Goal: Find specific page/section: Find specific page/section

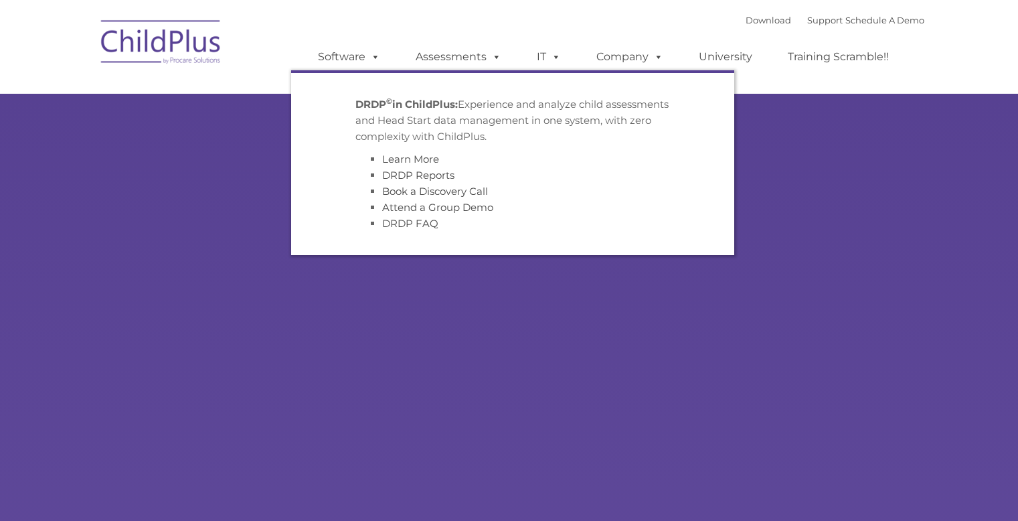
type input ""
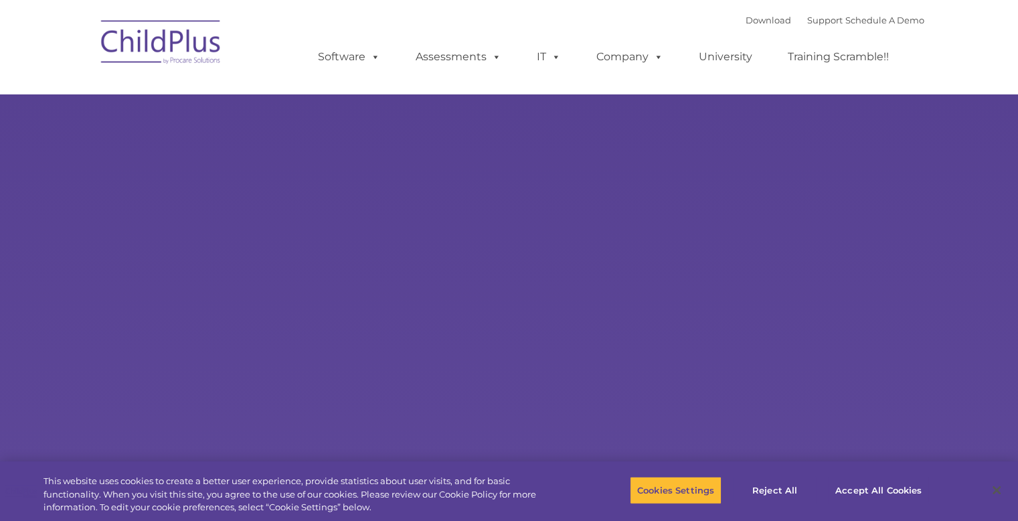
select select "MEDIUM"
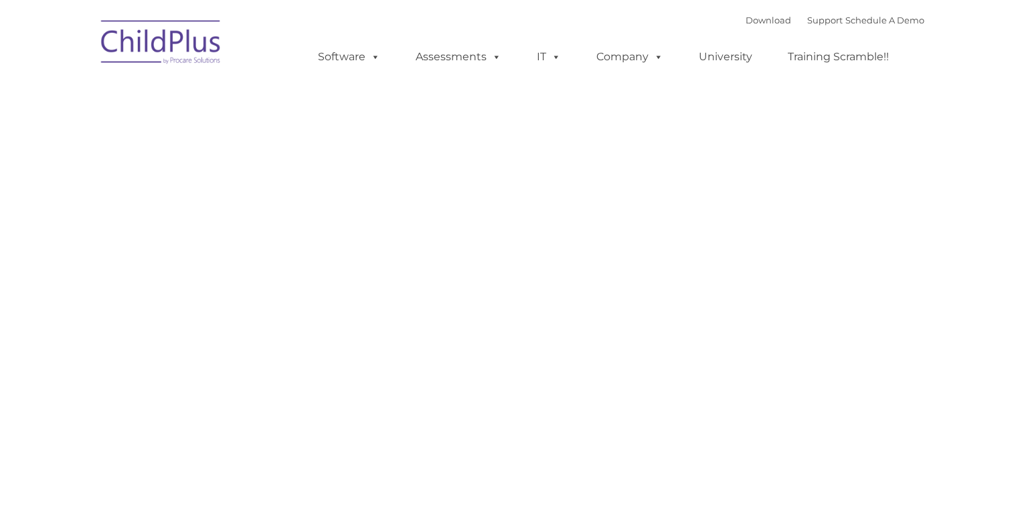
type input ""
